Goal: Check status

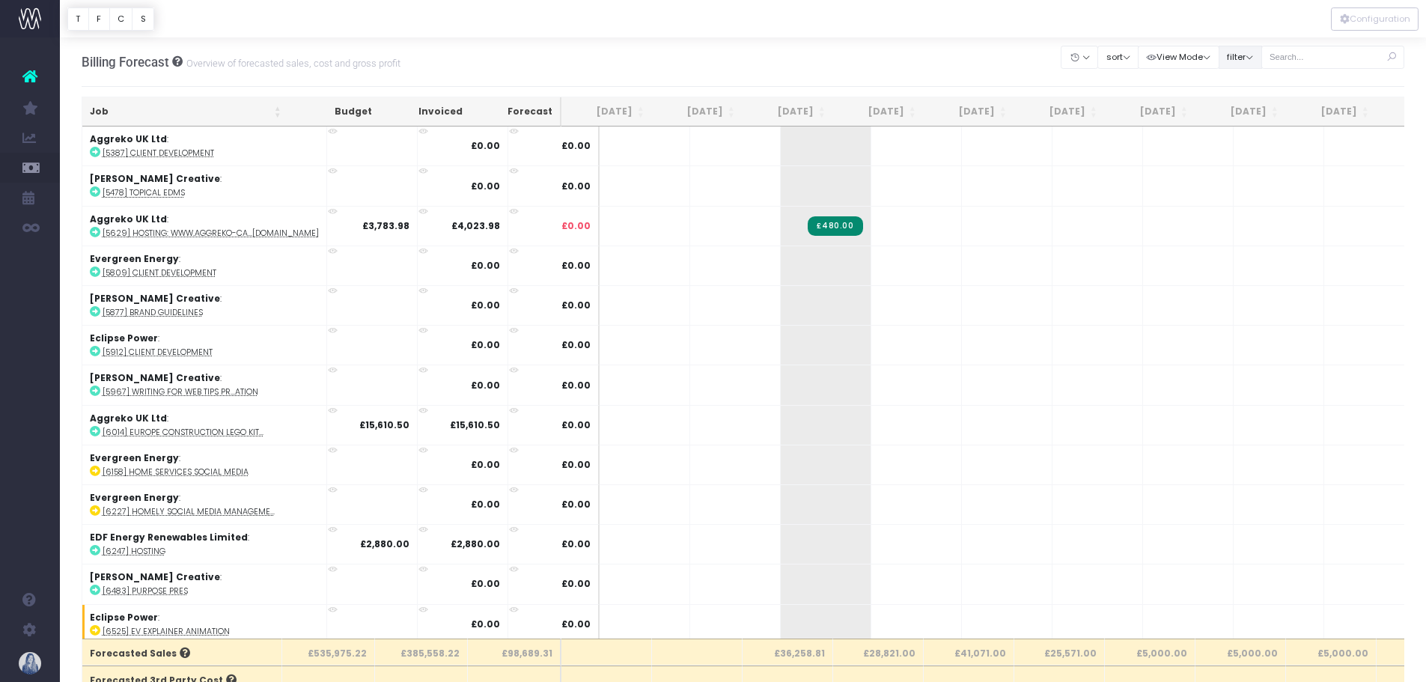
click at [1238, 54] on button "filter" at bounding box center [1240, 57] width 43 height 23
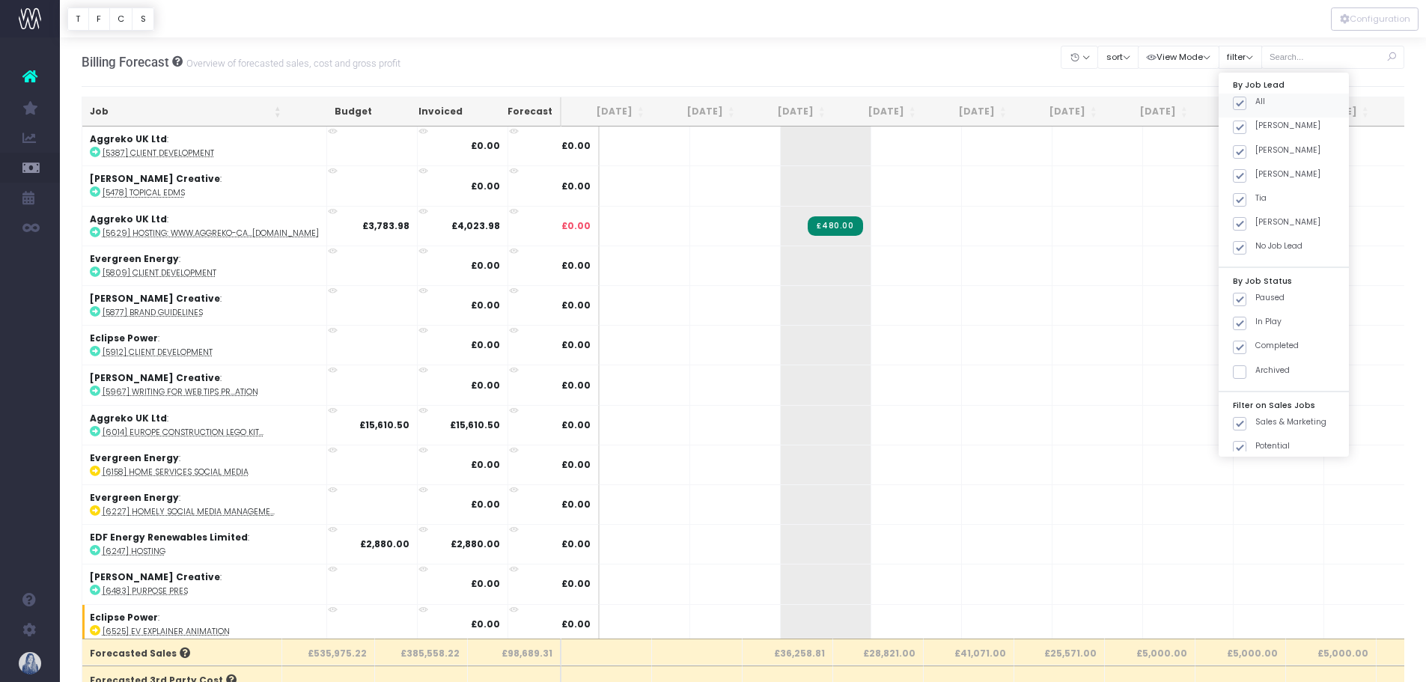
click at [1239, 106] on span at bounding box center [1239, 103] width 13 height 13
click at [1255, 106] on input "All" at bounding box center [1260, 101] width 10 height 10
checkbox input "false"
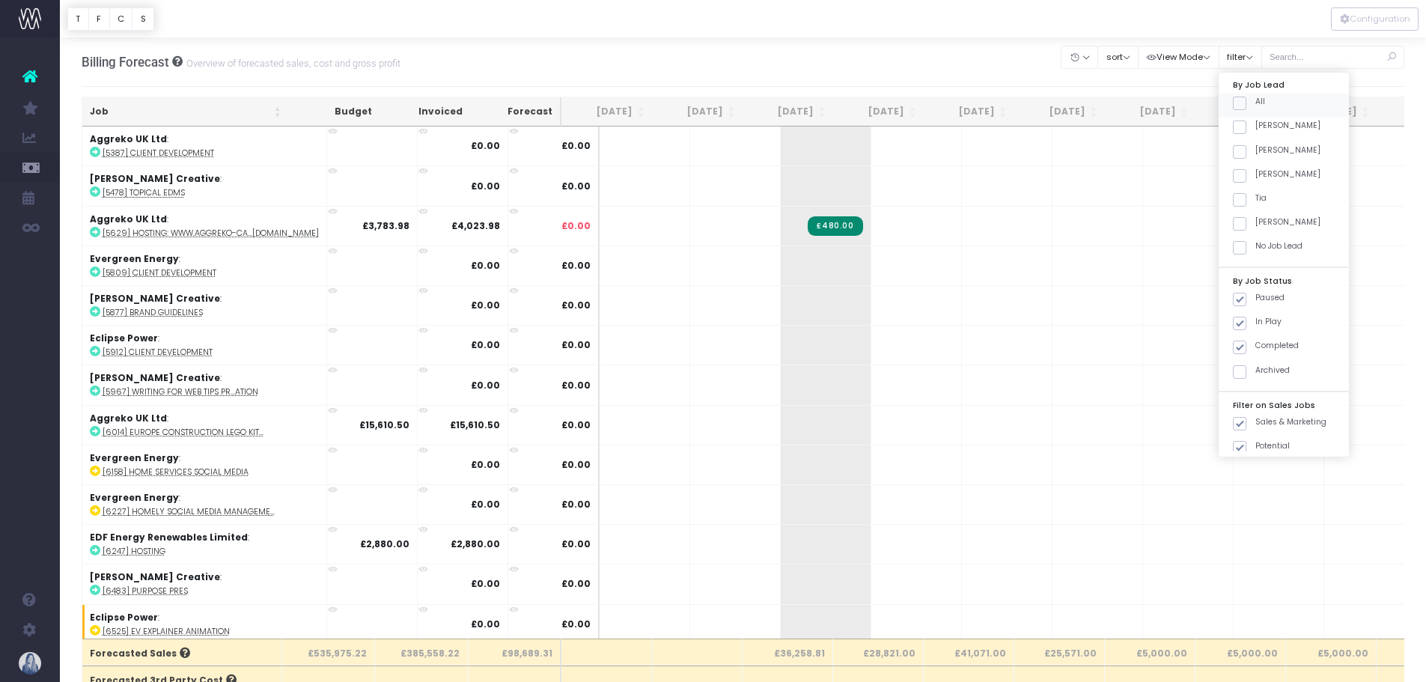
checkbox input "false"
click at [1247, 130] on label "[PERSON_NAME]" at bounding box center [1277, 126] width 88 height 12
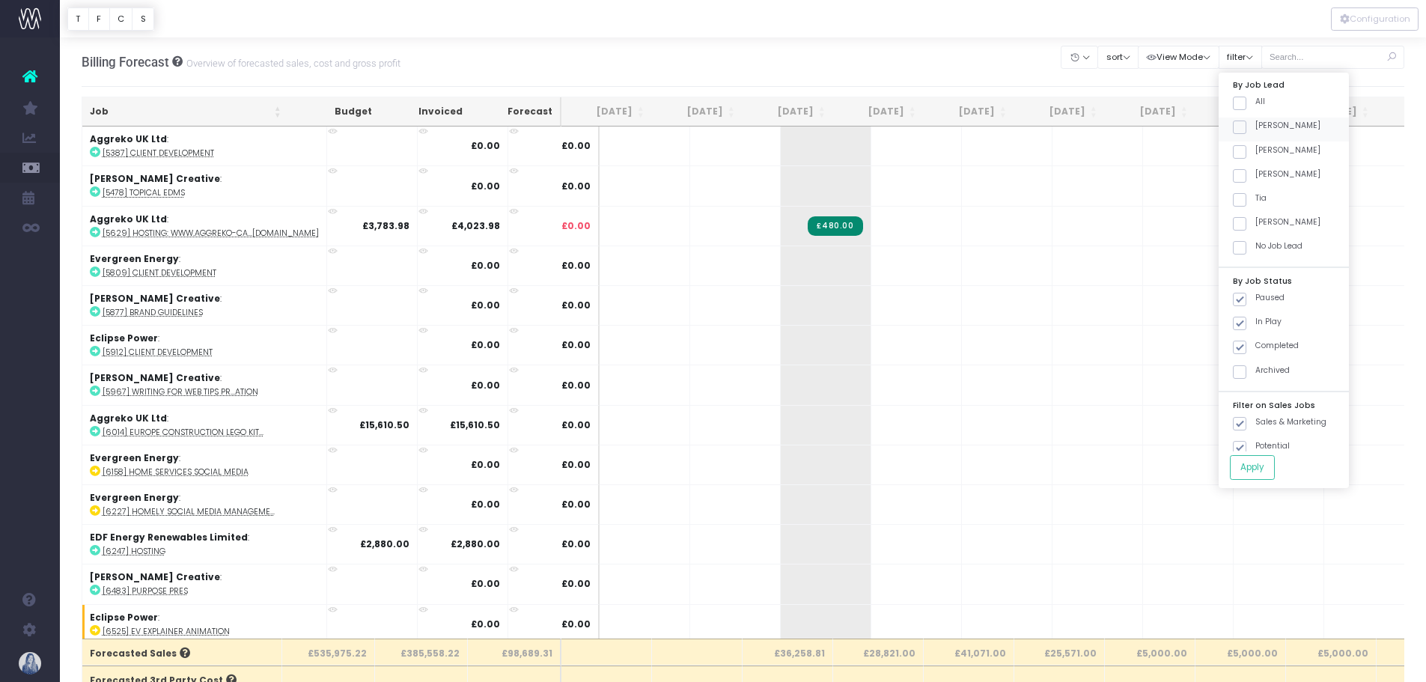
click at [1255, 130] on input "[PERSON_NAME]" at bounding box center [1260, 125] width 10 height 10
checkbox input "true"
click at [1270, 478] on button "Apply" at bounding box center [1252, 467] width 45 height 25
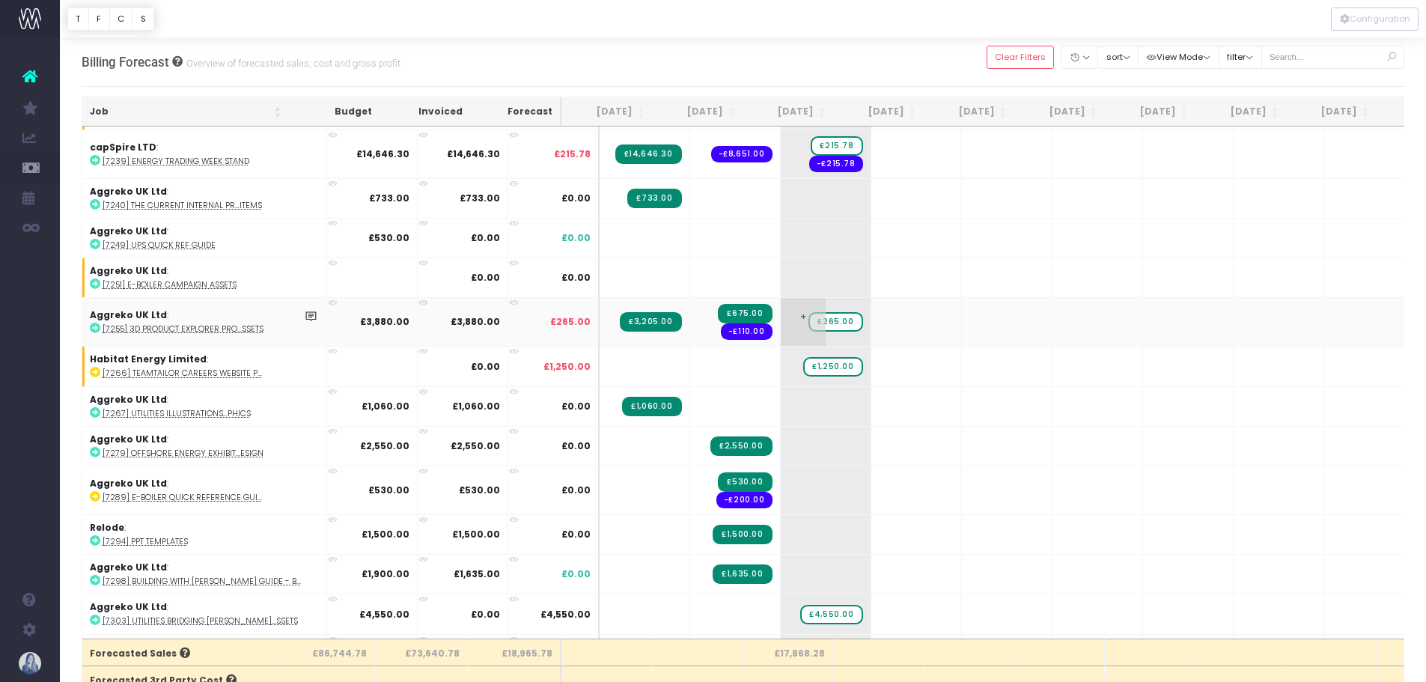
scroll to position [329, 0]
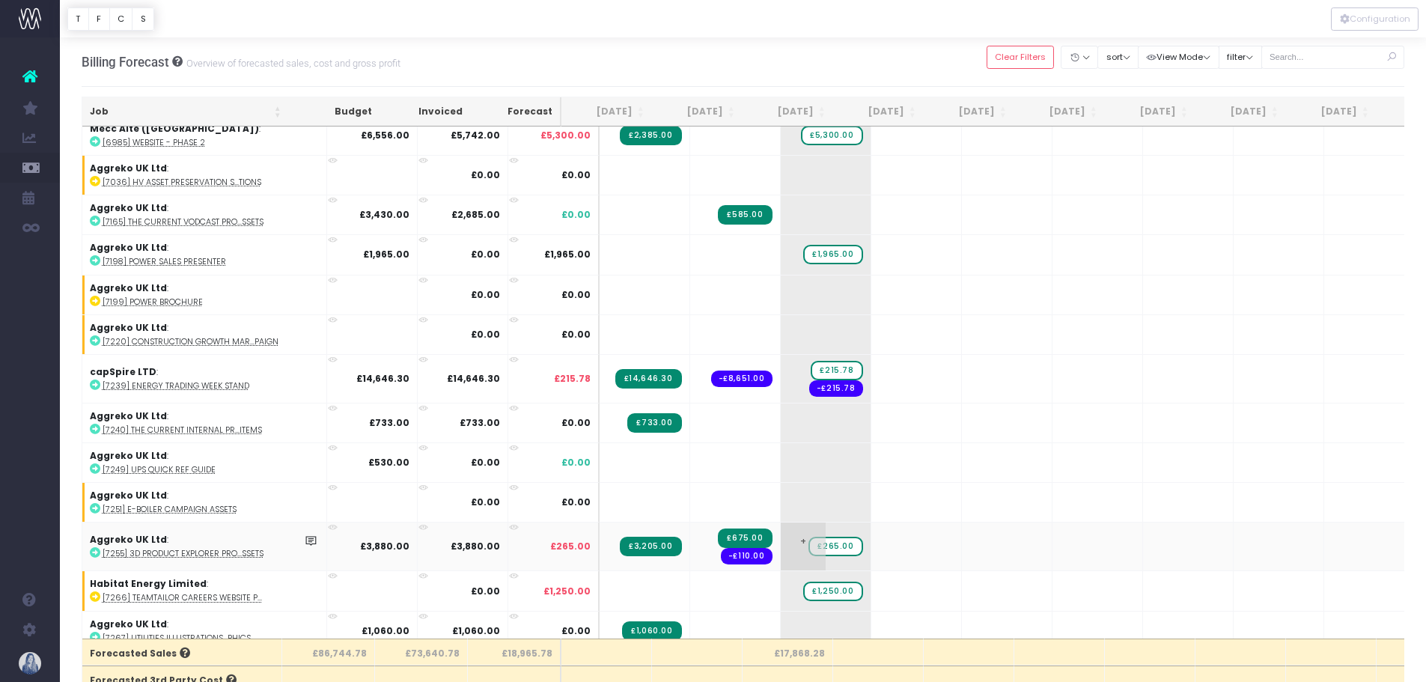
click at [809, 546] on span "£265.00" at bounding box center [836, 546] width 54 height 19
type input "175"
